Goal: Task Accomplishment & Management: Use online tool/utility

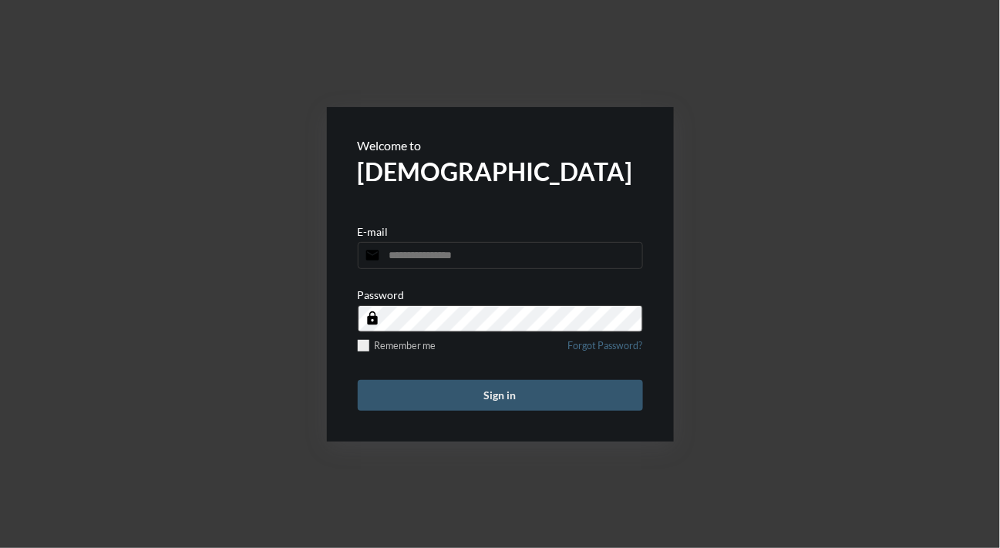
type input "**********"
click at [477, 396] on button "Sign in" at bounding box center [500, 395] width 285 height 31
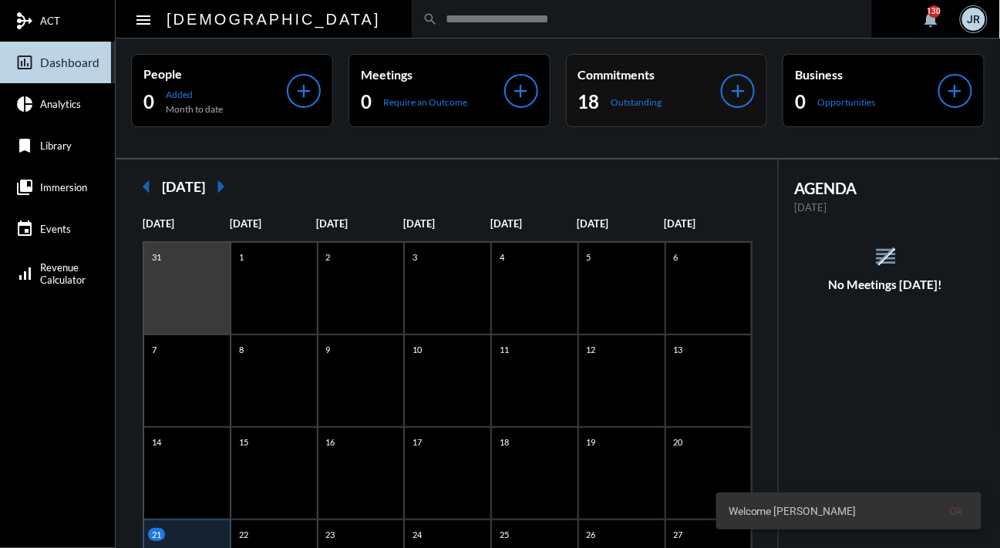
click at [612, 94] on div "18 Outstanding" at bounding box center [650, 101] width 143 height 25
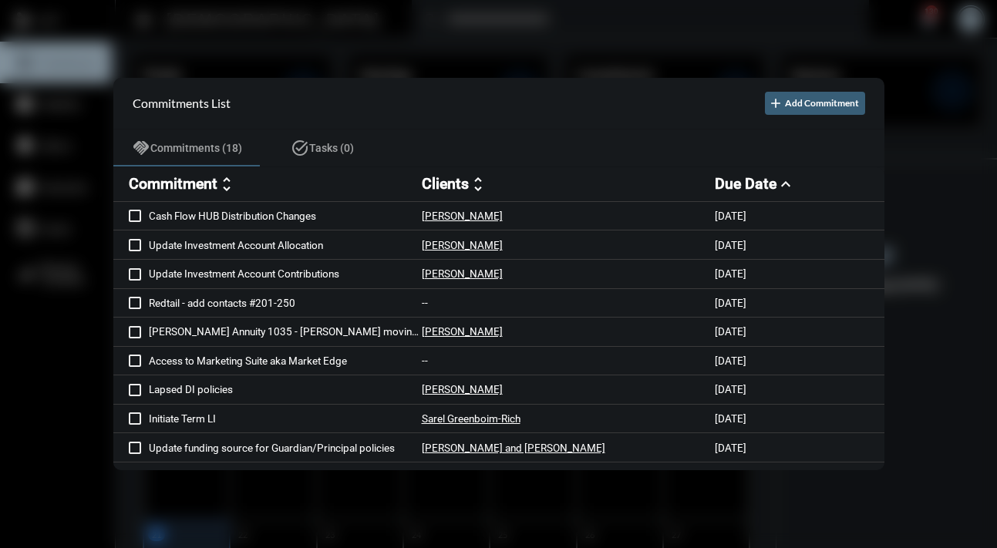
drag, startPoint x: 884, startPoint y: 232, endPoint x: 882, endPoint y: 264, distance: 31.7
click at [882, 264] on div "Commitments List add Add Commitment handshake Commitments (18) task_alt Tasks (…" at bounding box center [498, 274] width 997 height 548
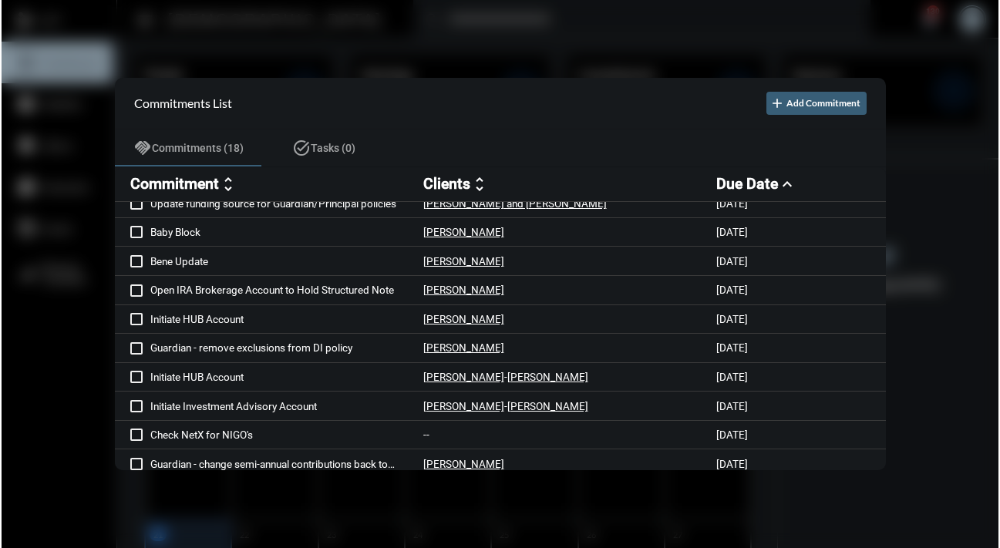
scroll to position [253, 0]
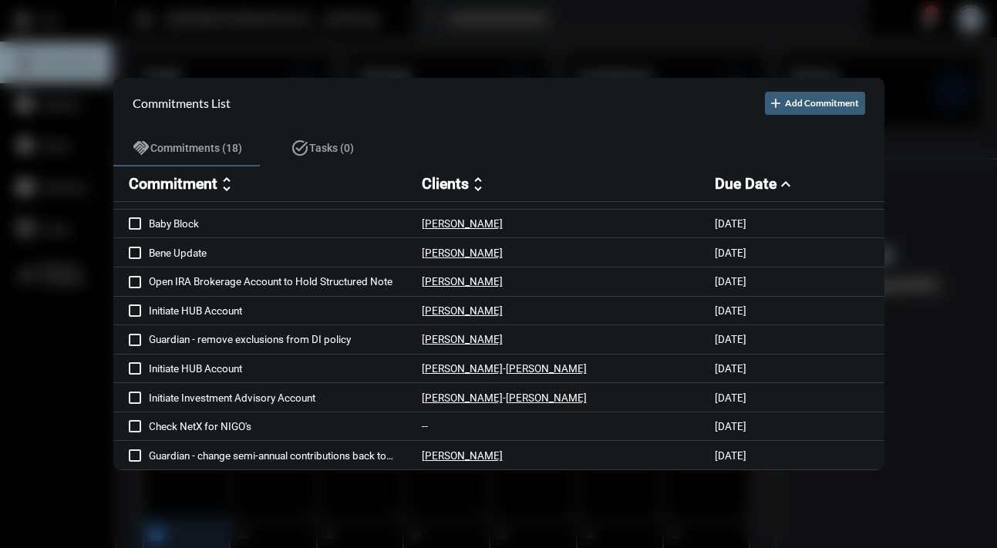
click at [932, 133] on div at bounding box center [498, 274] width 997 height 548
